Goal: Answer question/provide support: Share knowledge or assist other users

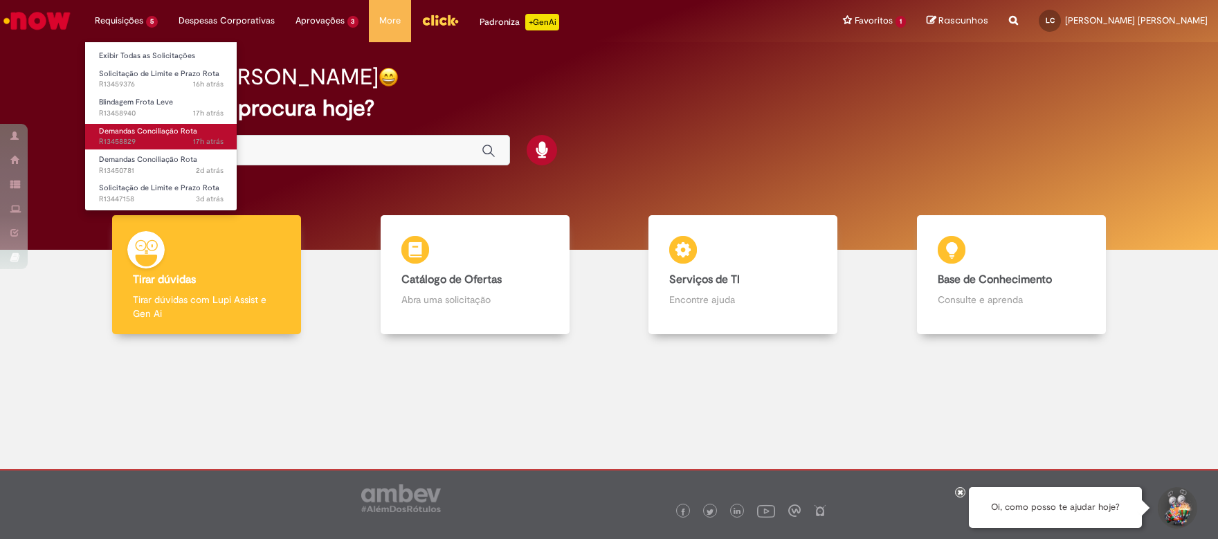
click at [170, 130] on span "Demandas Conciliação Rota" at bounding box center [148, 131] width 98 height 10
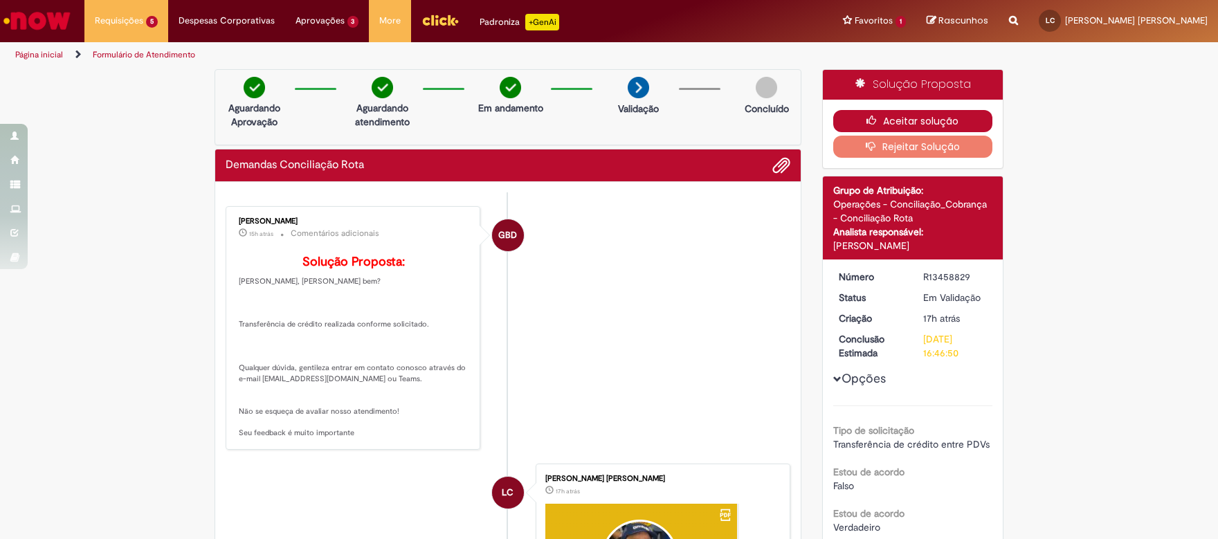
click at [912, 122] on button "Aceitar solução" at bounding box center [913, 121] width 160 height 22
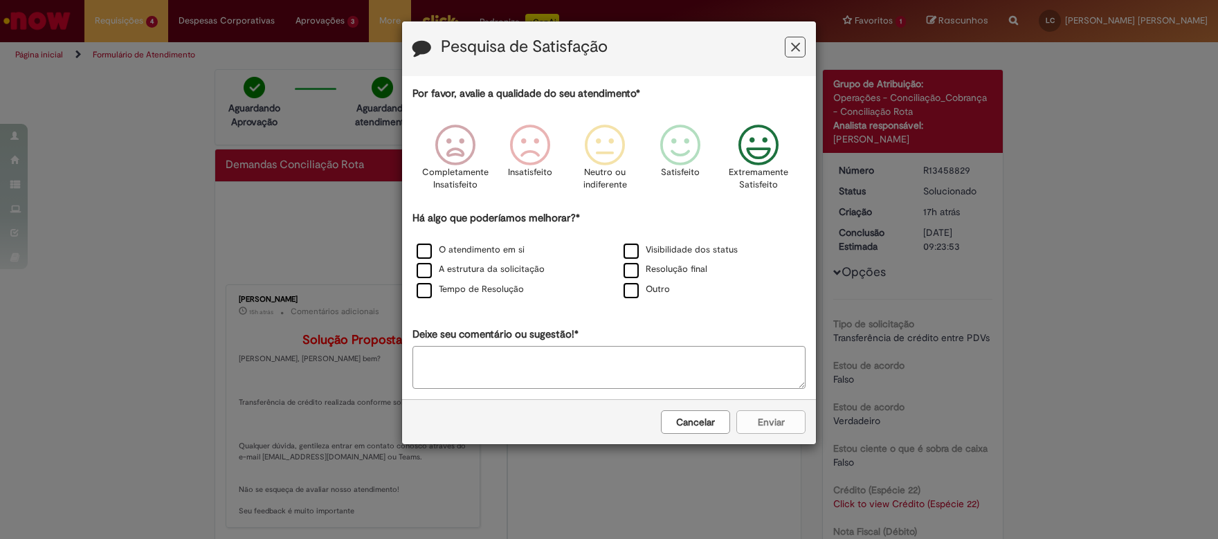
click at [761, 140] on icon "Feedback" at bounding box center [759, 146] width 52 height 42
click at [634, 256] on label "Visibilidade dos status" at bounding box center [681, 250] width 114 height 13
click at [763, 425] on button "Enviar" at bounding box center [770, 422] width 69 height 24
